Goal: Information Seeking & Learning: Find specific fact

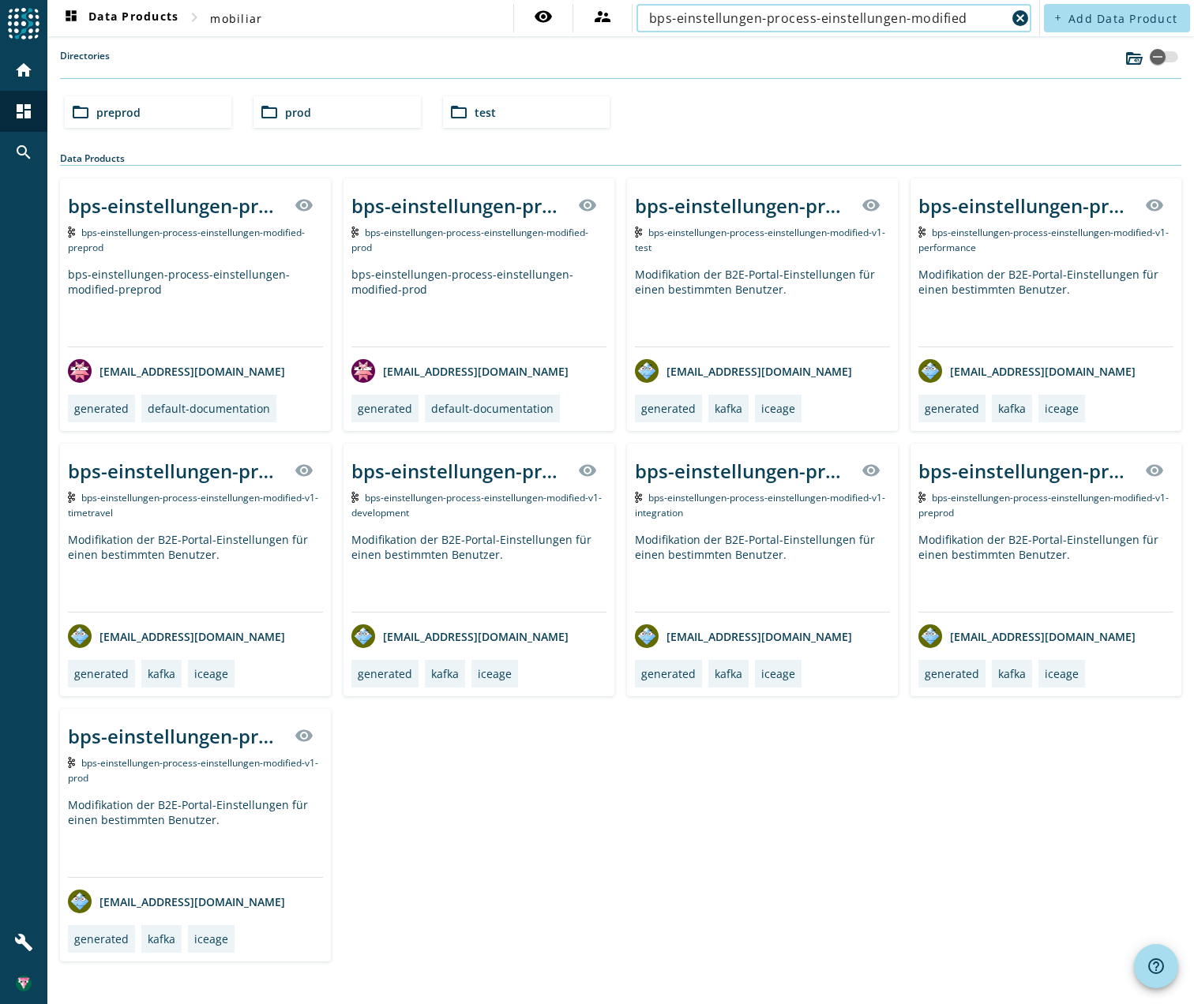
type input "bps-einstellungen-process-einstellungen-modified"
click at [152, 733] on div "bps-einstellungen-process-einstellungen-modified-v1-_stage_" at bounding box center [176, 736] width 217 height 26
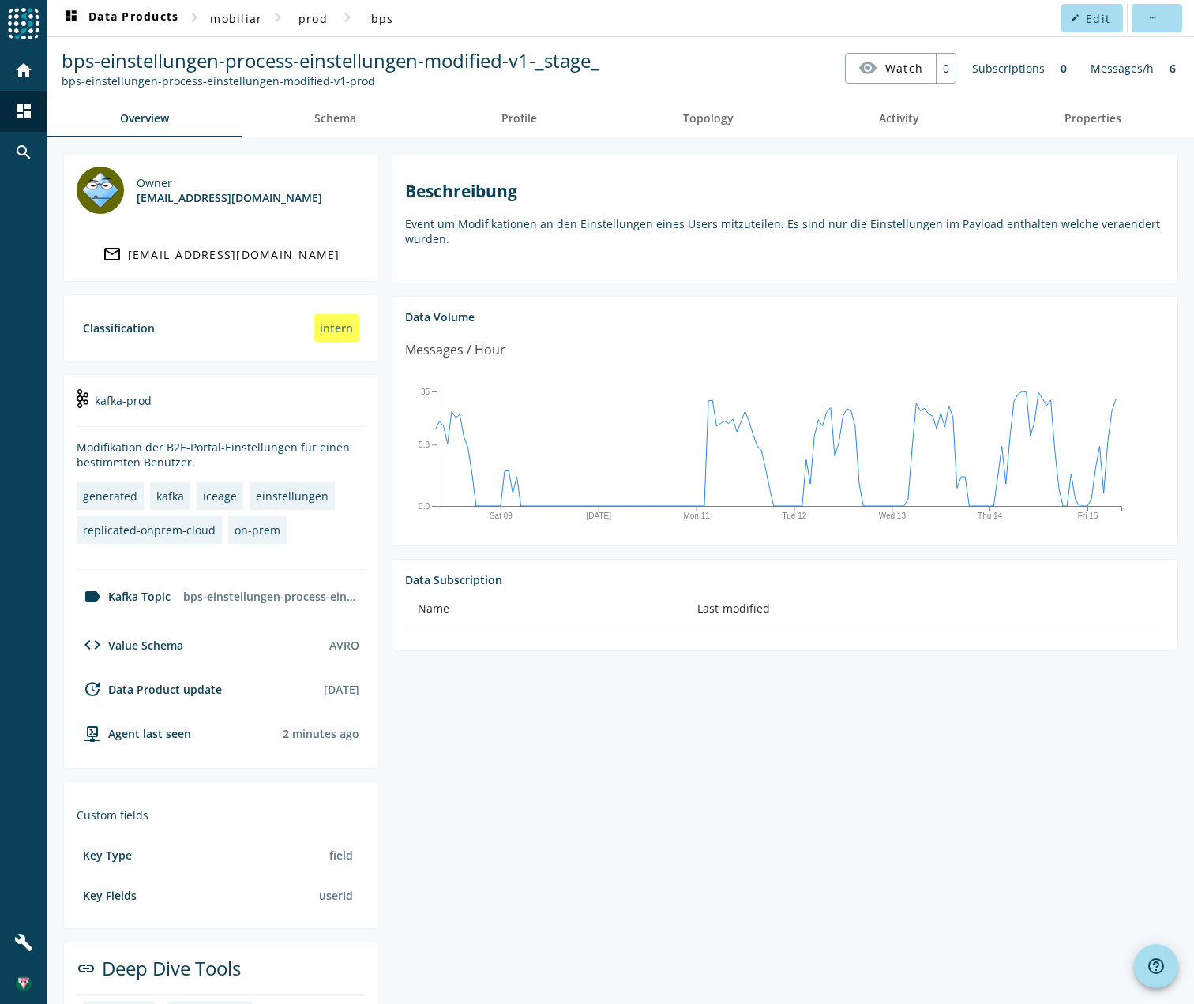
click at [727, 786] on section "Beschreibung Event um Modifikationen an den Einstellungen eines Users mitzuteil…" at bounding box center [778, 620] width 799 height 935
drag, startPoint x: 664, startPoint y: 699, endPoint x: 733, endPoint y: 439, distance: 269.4
click at [664, 694] on section "Beschreibung Event um Modifikationen an den Einstellungen eines Users mitzuteil…" at bounding box center [778, 620] width 799 height 935
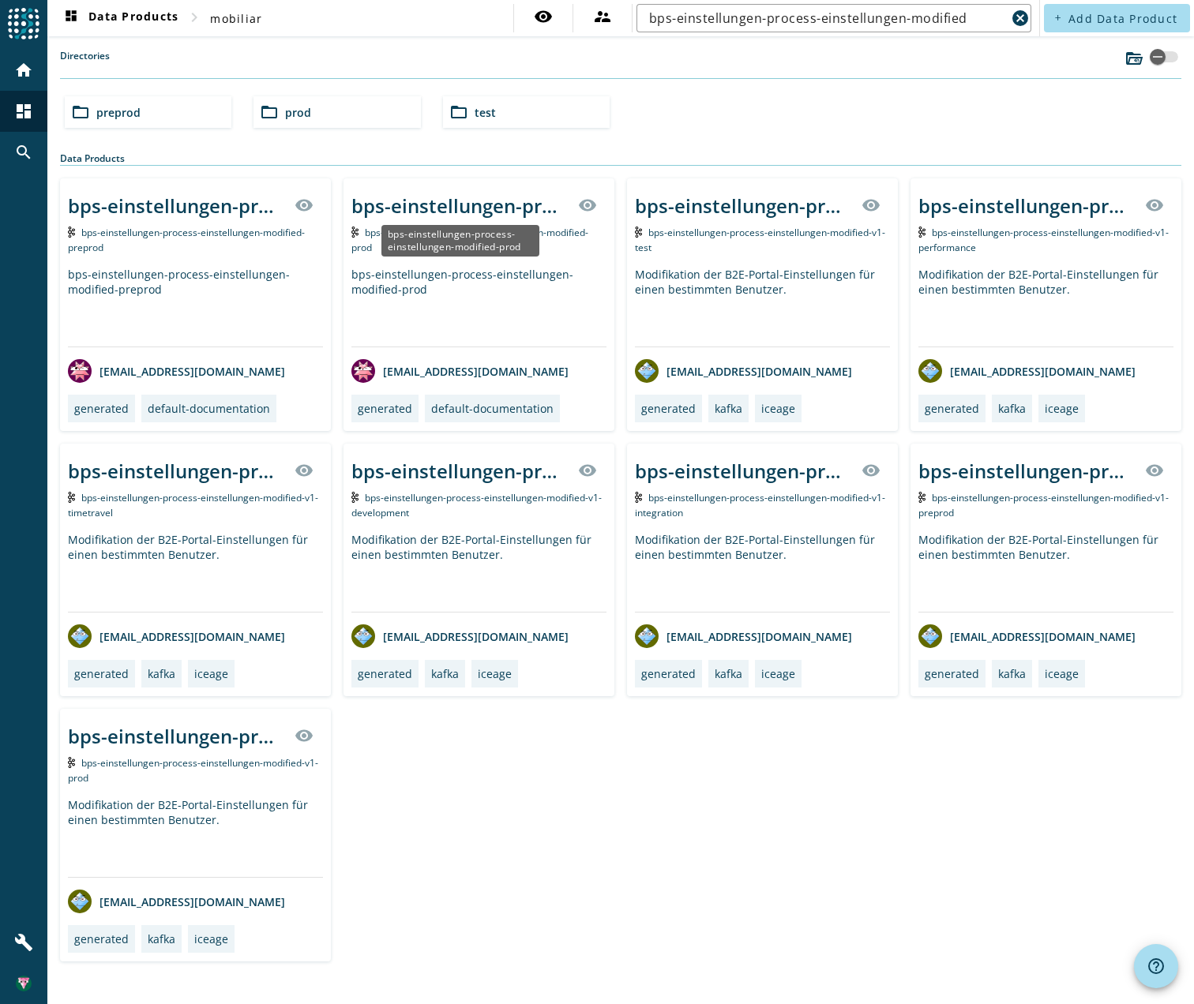
click at [422, 208] on div "bps-einstellungen-process-einstellungen-modified-prod" at bounding box center [459, 206] width 217 height 26
drag, startPoint x: 189, startPoint y: 203, endPoint x: 204, endPoint y: 170, distance: 36.4
click at [223, 152] on div "Data Products" at bounding box center [620, 159] width 1121 height 14
drag, startPoint x: 156, startPoint y: 201, endPoint x: 737, endPoint y: 71, distance: 594.7
click at [607, 161] on div "Data Products" at bounding box center [620, 159] width 1121 height 14
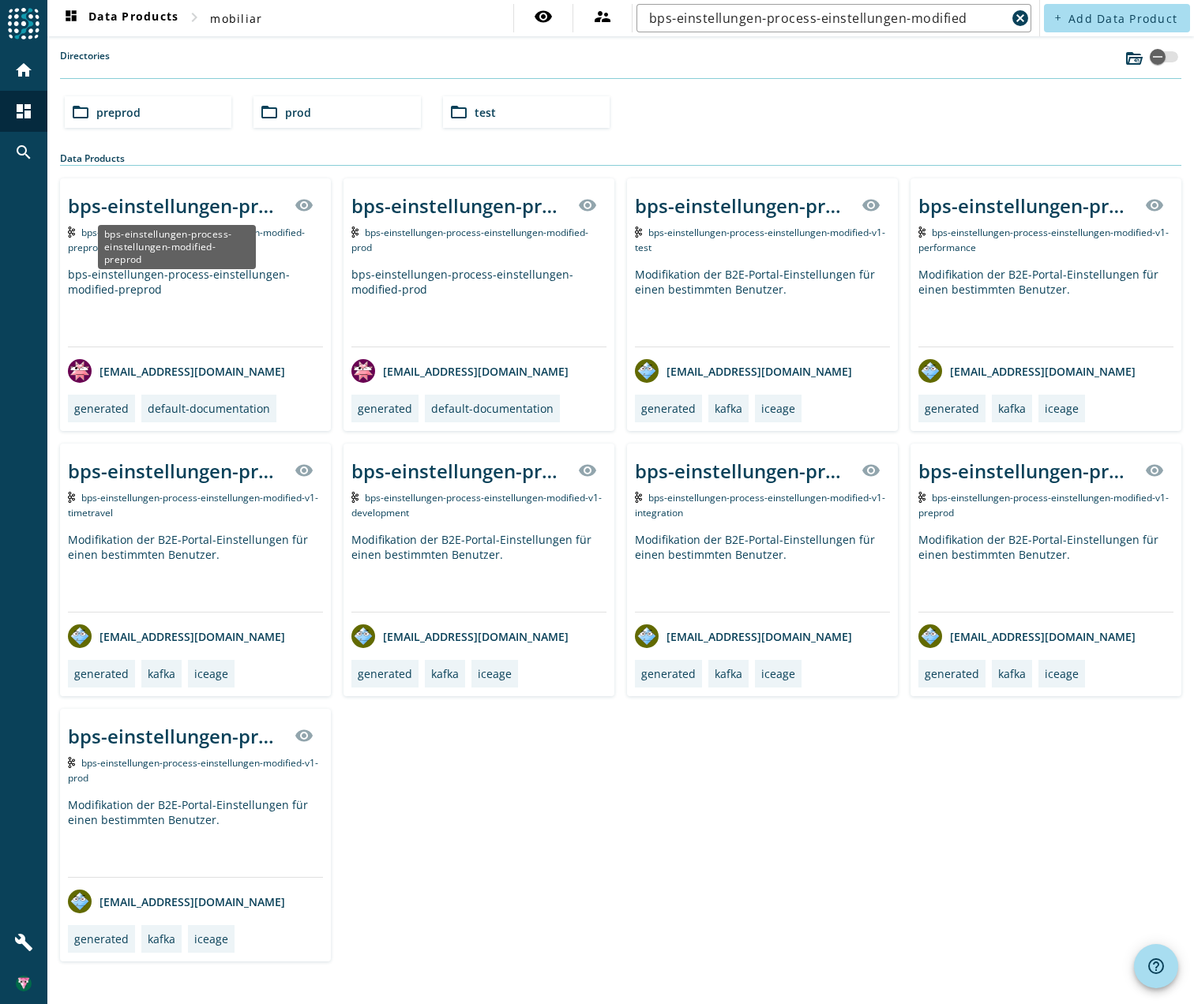
click at [197, 200] on div "bps-einstellungen-process-einstellungen-modified-preprod" at bounding box center [176, 206] width 217 height 26
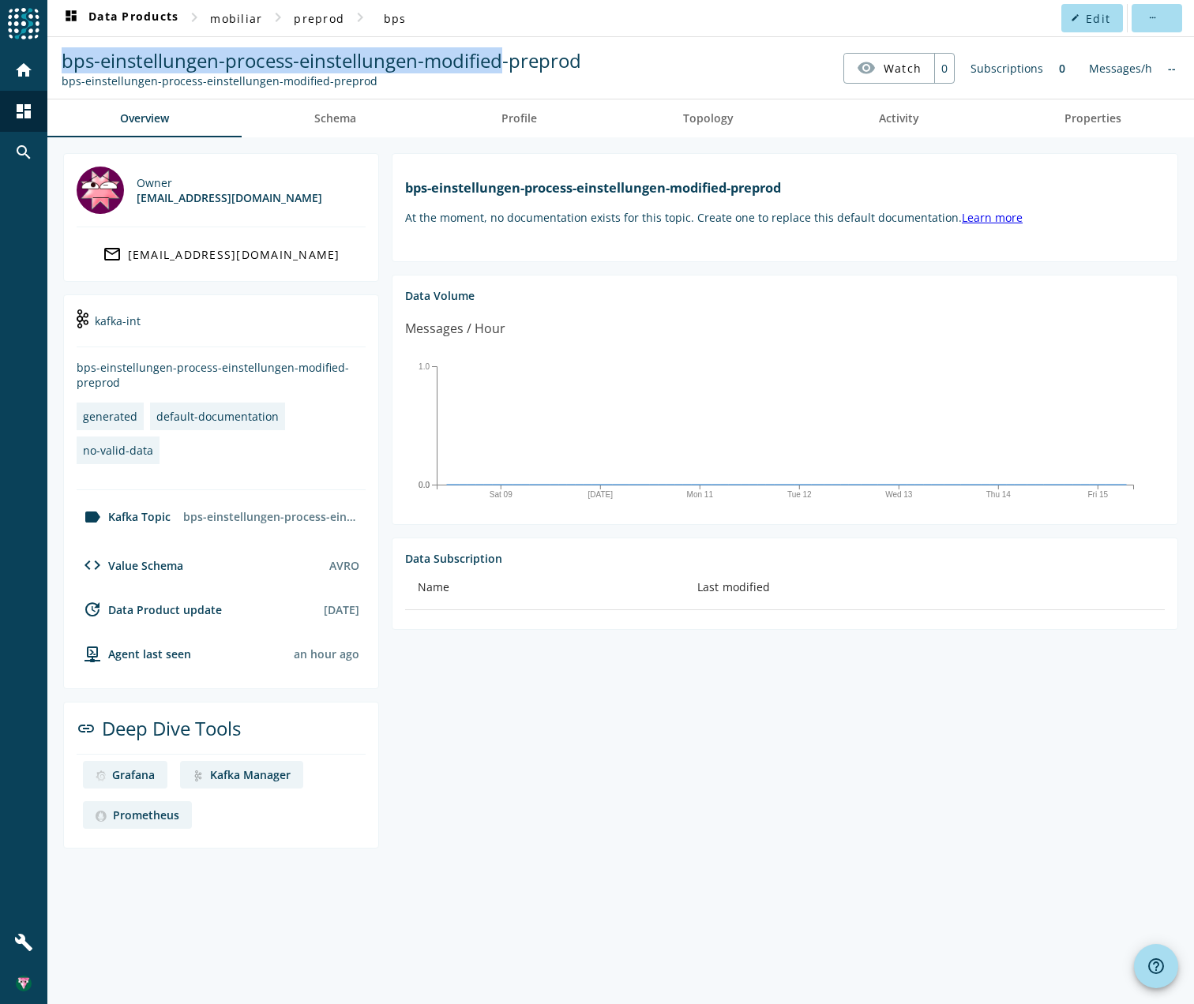
drag, startPoint x: 66, startPoint y: 58, endPoint x: 501, endPoint y: 66, distance: 435.8
click at [501, 66] on span "bps-einstellungen-process-einstellungen-modified-preprod" at bounding box center [321, 60] width 519 height 26
copy span "bps-einstellungen-process-einstellungen-modified"
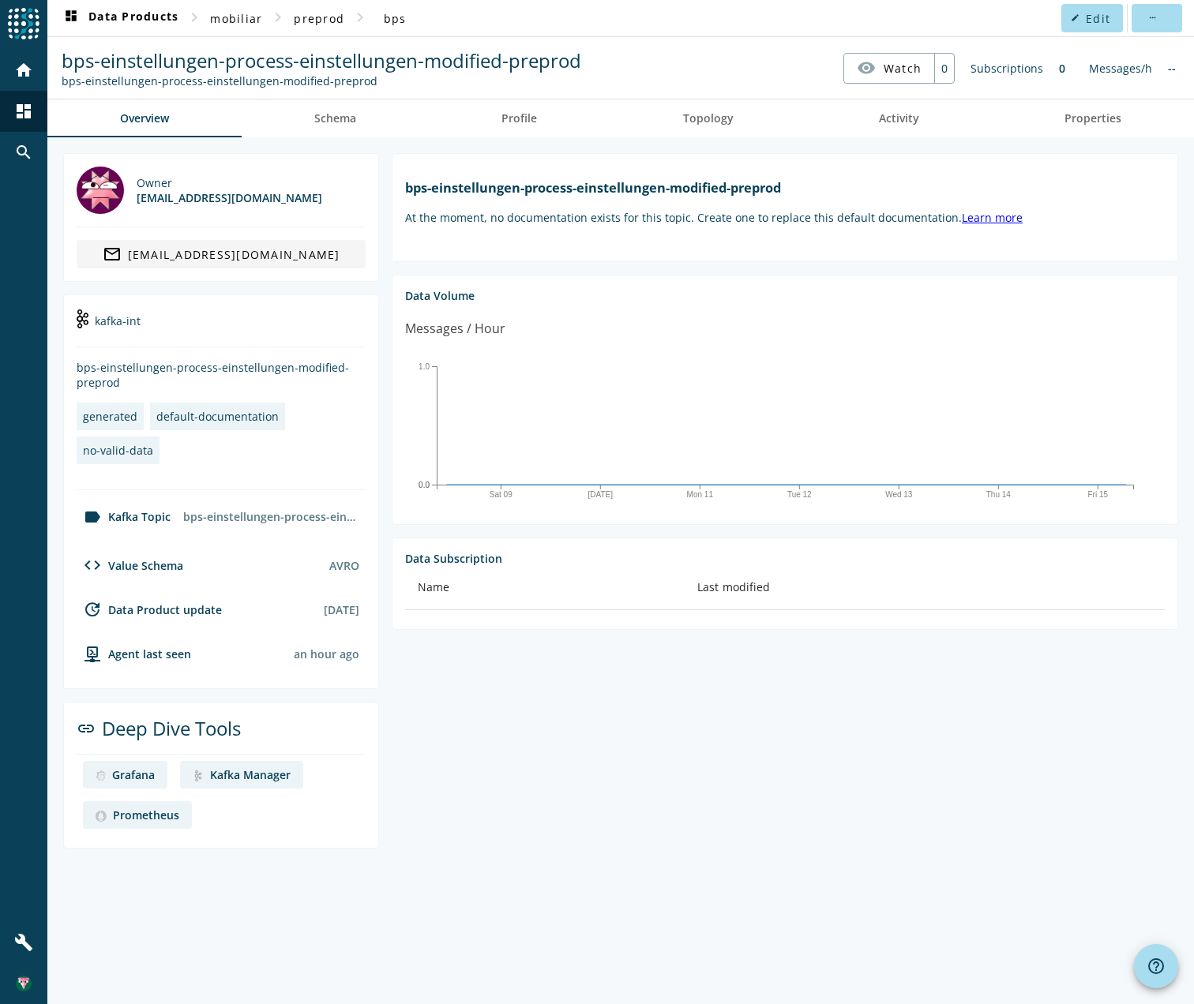
drag, startPoint x: 655, startPoint y: 73, endPoint x: 204, endPoint y: 264, distance: 489.6
click at [654, 73] on nav "bps-einstellungen-process-einstellungen-modified-preprod bps-einstellungen-proc…" at bounding box center [621, 67] width 1134 height 49
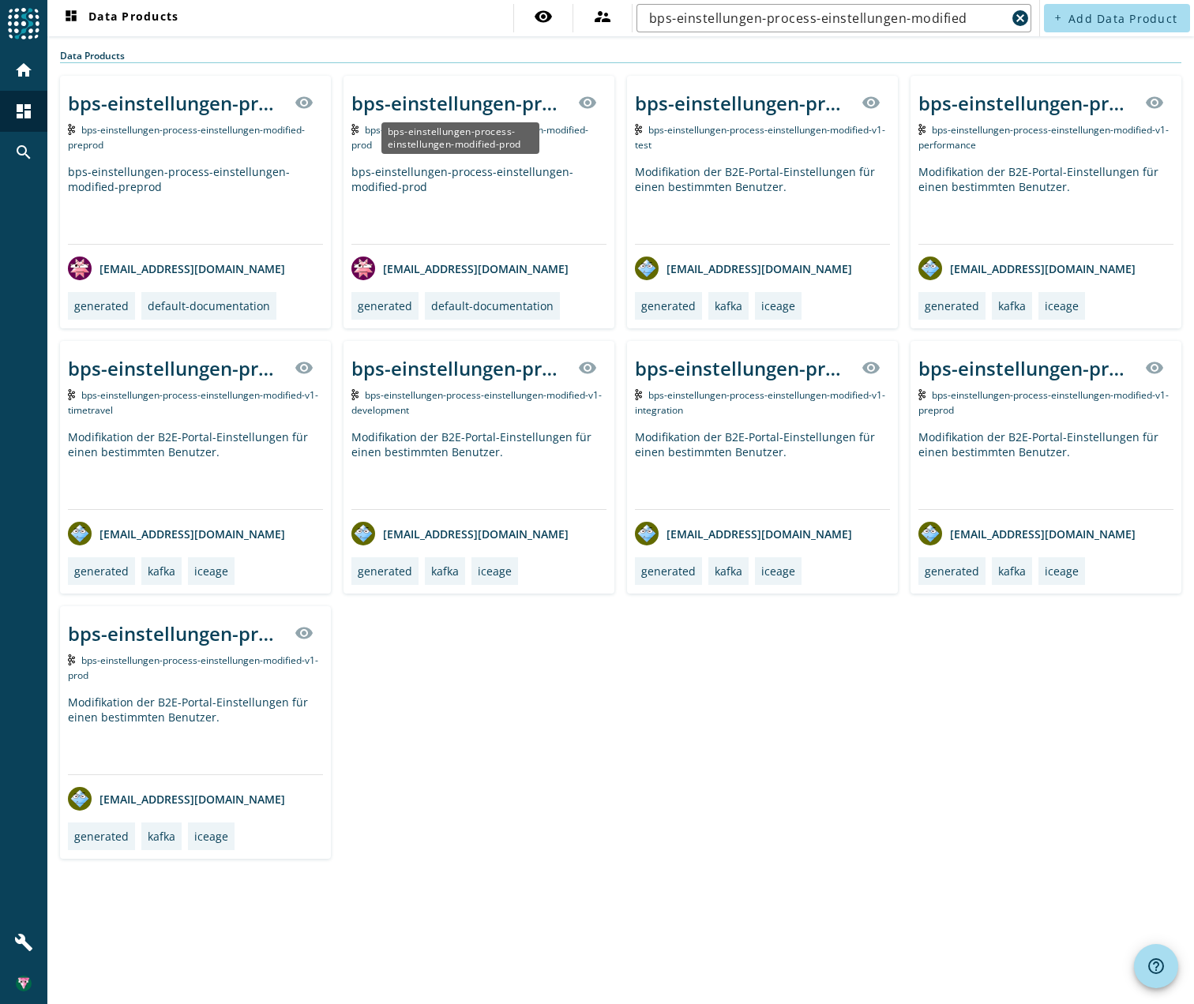
click at [478, 101] on div "bps-einstellungen-process-einstellungen-modified-prod" at bounding box center [459, 103] width 217 height 26
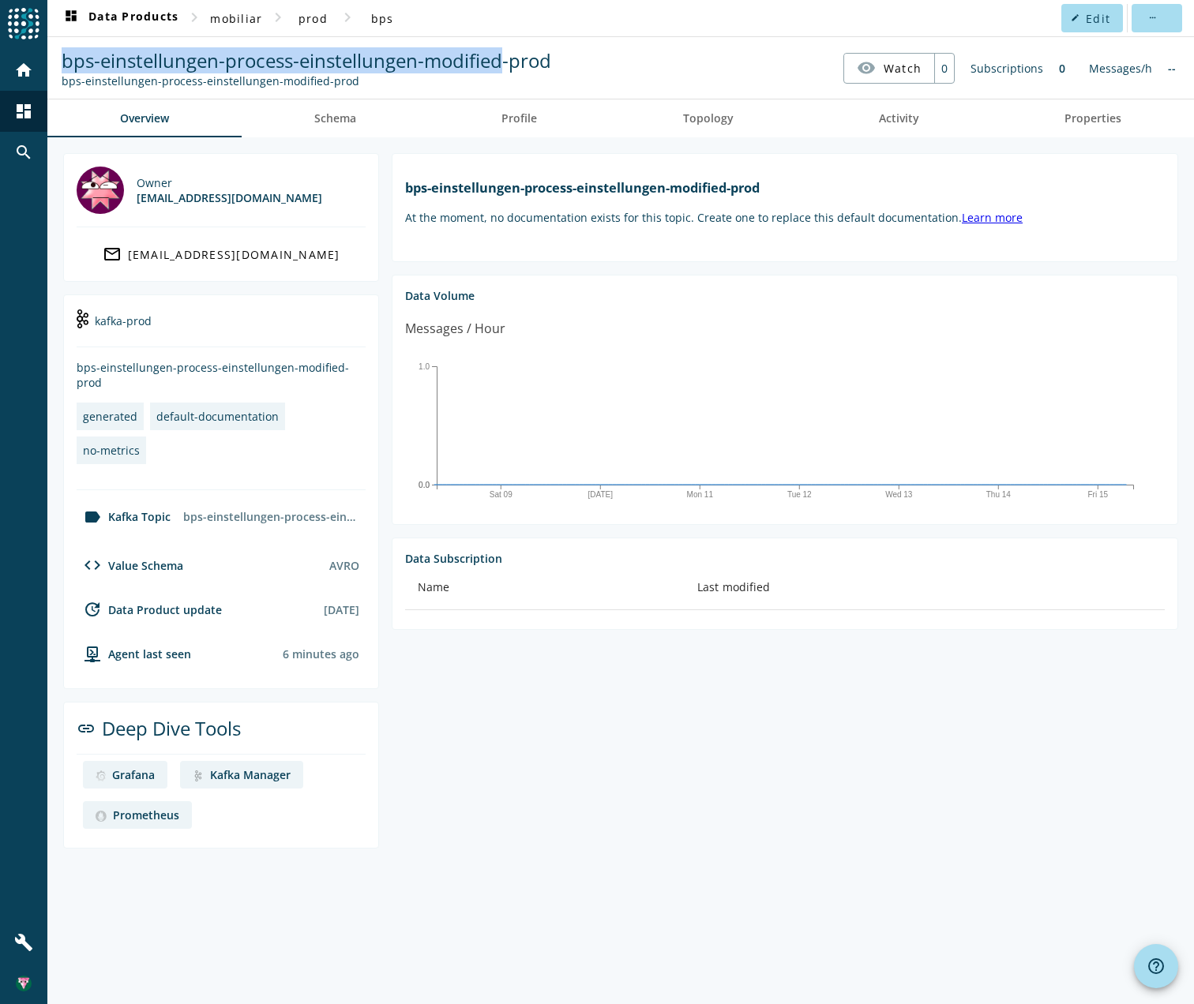
drag, startPoint x: 62, startPoint y: 55, endPoint x: 502, endPoint y: 63, distance: 440.6
click at [503, 63] on span "bps-einstellungen-process-einstellungen-modified-prod" at bounding box center [306, 60] width 489 height 26
copy span "bps-einstellungen-process-einstellungen-modified"
